Goal: Find specific page/section: Find specific page/section

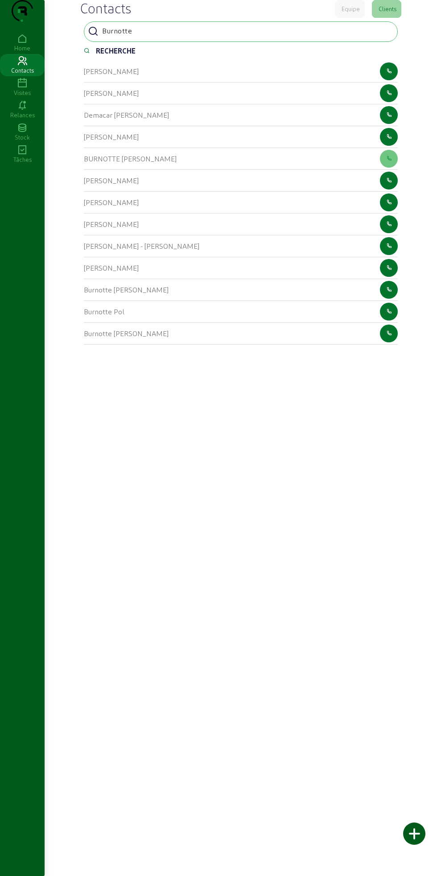
click at [229, 279] on div "[PERSON_NAME]" at bounding box center [241, 268] width 314 height 22
click at [220, 279] on div "[PERSON_NAME]" at bounding box center [241, 268] width 314 height 22
click at [223, 279] on div "[PERSON_NAME]" at bounding box center [241, 268] width 314 height 22
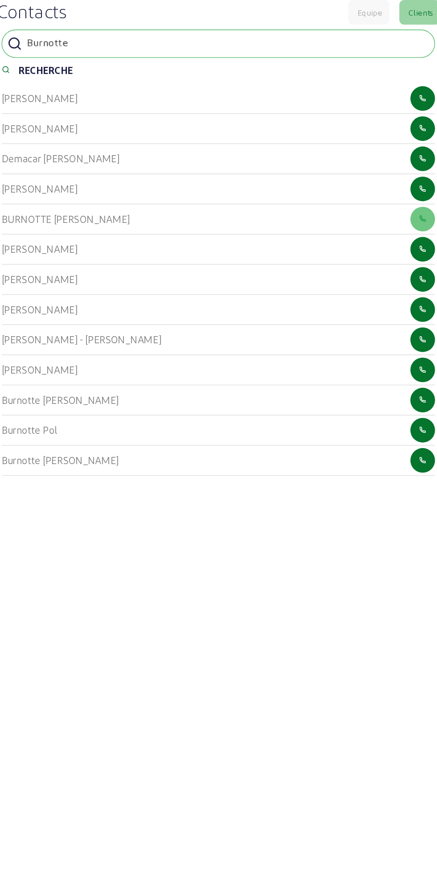
click at [227, 279] on div "[PERSON_NAME]" at bounding box center [241, 268] width 314 height 22
click at [214, 295] on div "Burnotte [PERSON_NAME]" at bounding box center [241, 290] width 314 height 22
click at [194, 279] on div "[PERSON_NAME]" at bounding box center [241, 268] width 314 height 22
click at [190, 279] on div "[PERSON_NAME]" at bounding box center [241, 268] width 314 height 22
click at [128, 272] on cam-list-title "[PERSON_NAME]" at bounding box center [111, 267] width 55 height 8
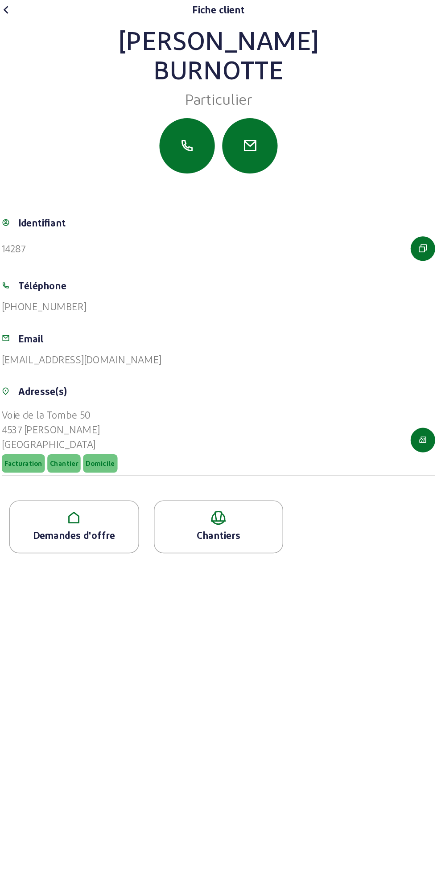
click at [389, 323] on icon "button" at bounding box center [389, 319] width 6 height 8
